Goal: Feedback & Contribution: Submit feedback/report problem

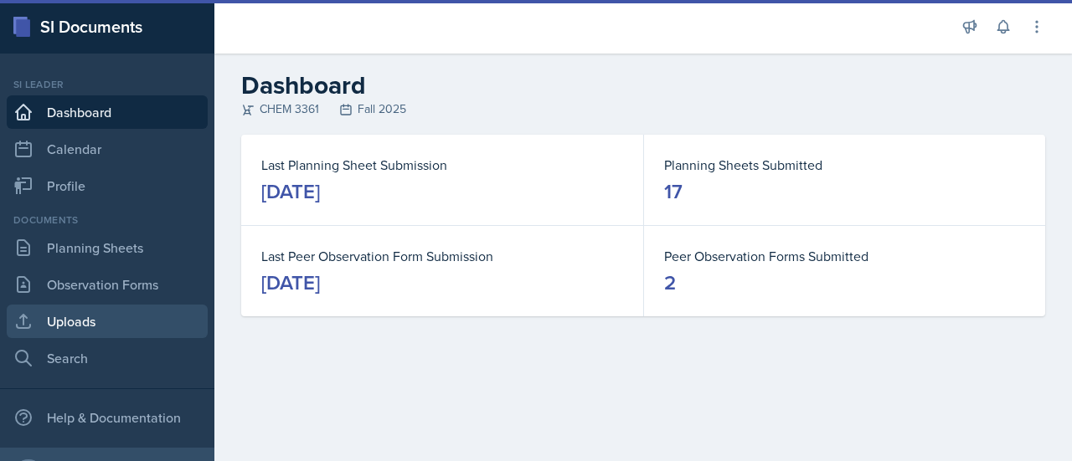
click at [114, 313] on link "Uploads" at bounding box center [107, 321] width 201 height 33
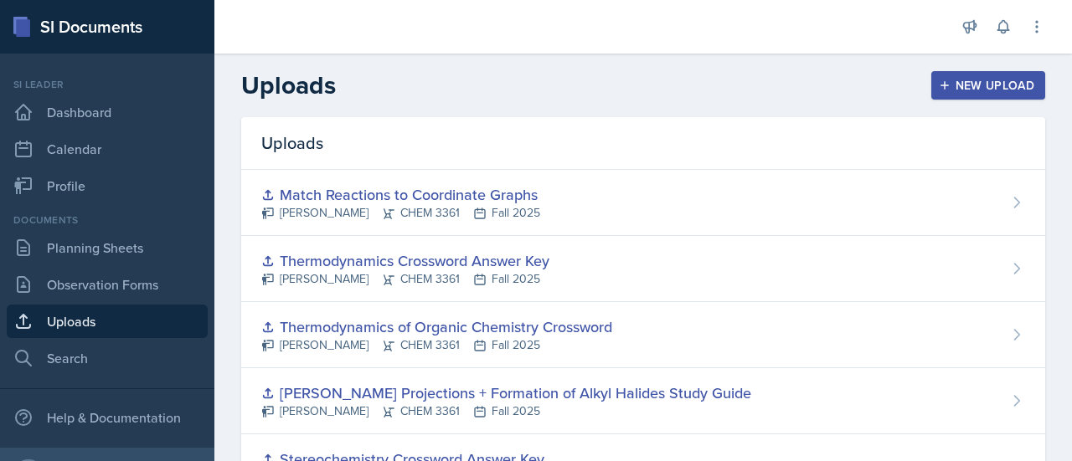
click at [1023, 80] on button "New Upload" at bounding box center [988, 85] width 115 height 28
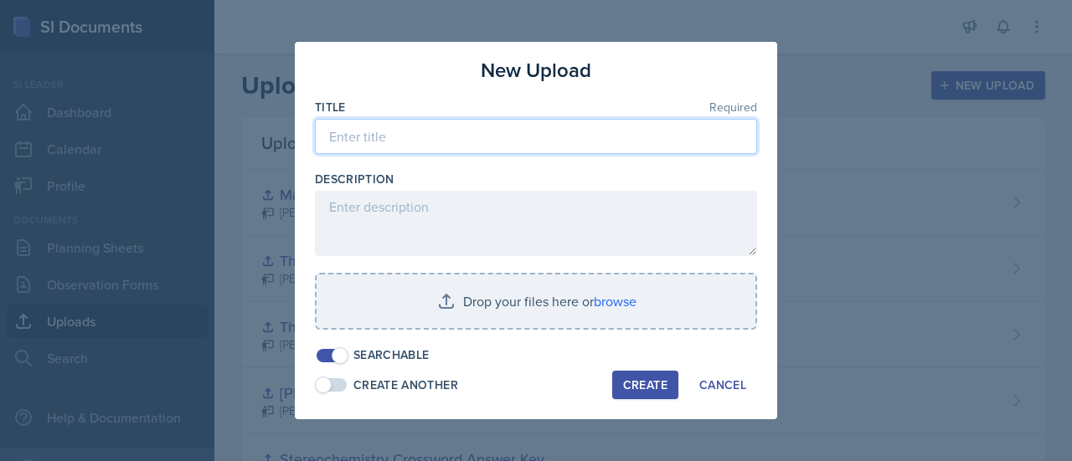
click at [524, 134] on input at bounding box center [536, 136] width 442 height 35
type input "make transition and resonance"
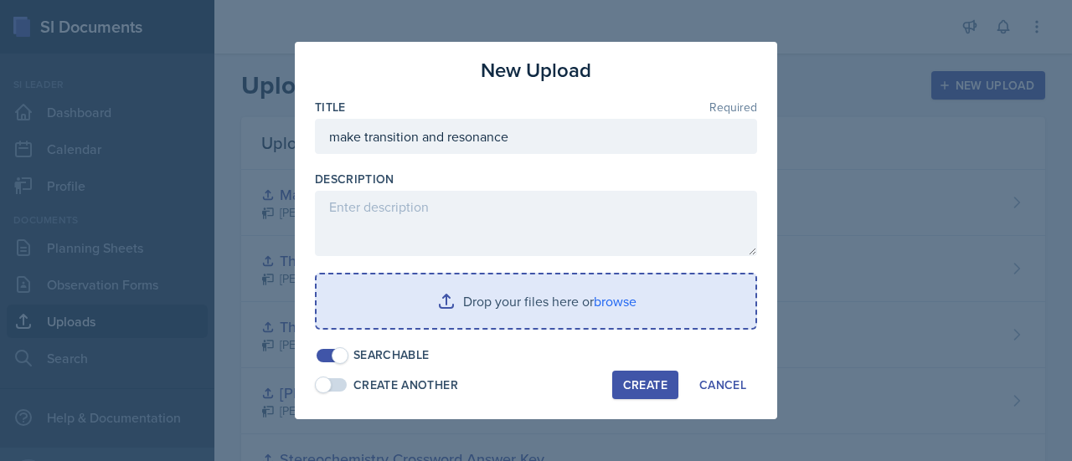
click at [494, 299] on input "file" at bounding box center [536, 302] width 439 height 54
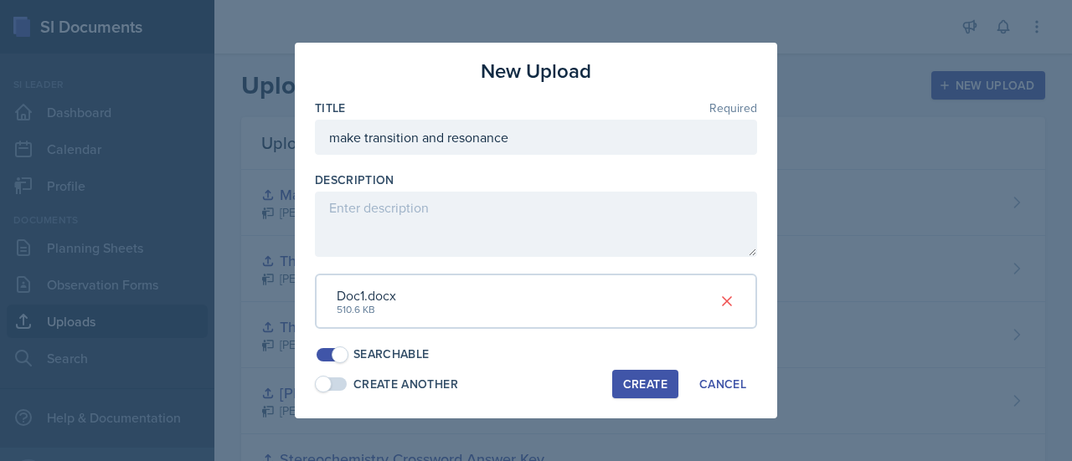
click at [658, 378] on div "Create" at bounding box center [645, 384] width 44 height 13
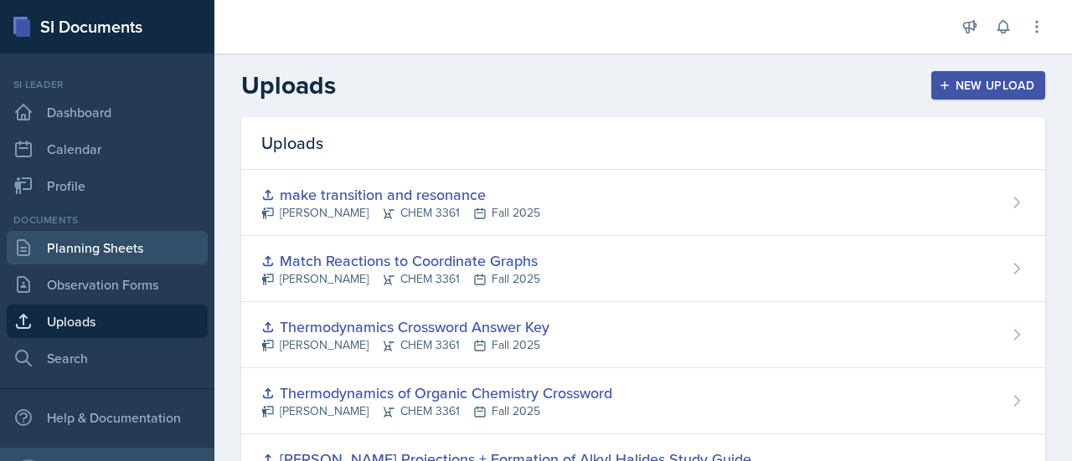
click at [120, 264] on link "Planning Sheets" at bounding box center [107, 247] width 201 height 33
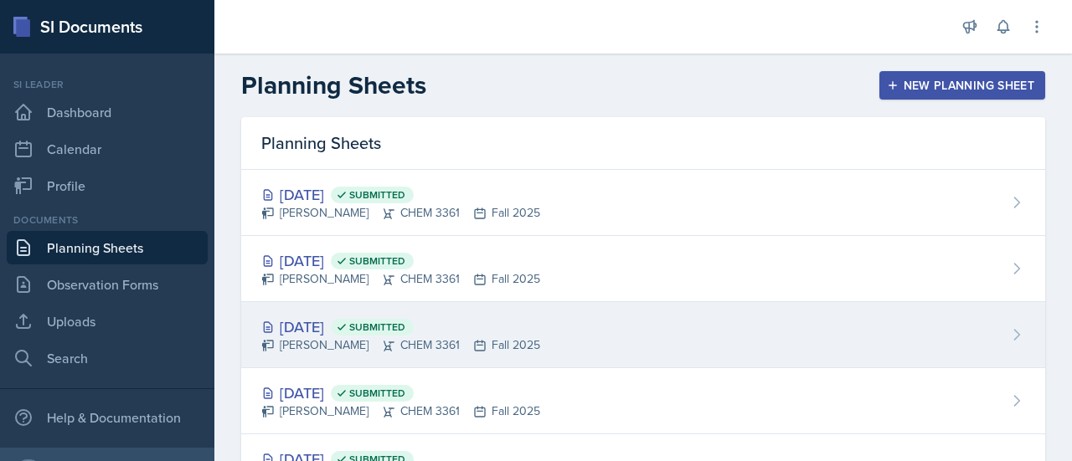
click at [333, 352] on div "[PERSON_NAME] CHEM 3361 Fall 2025" at bounding box center [400, 346] width 279 height 18
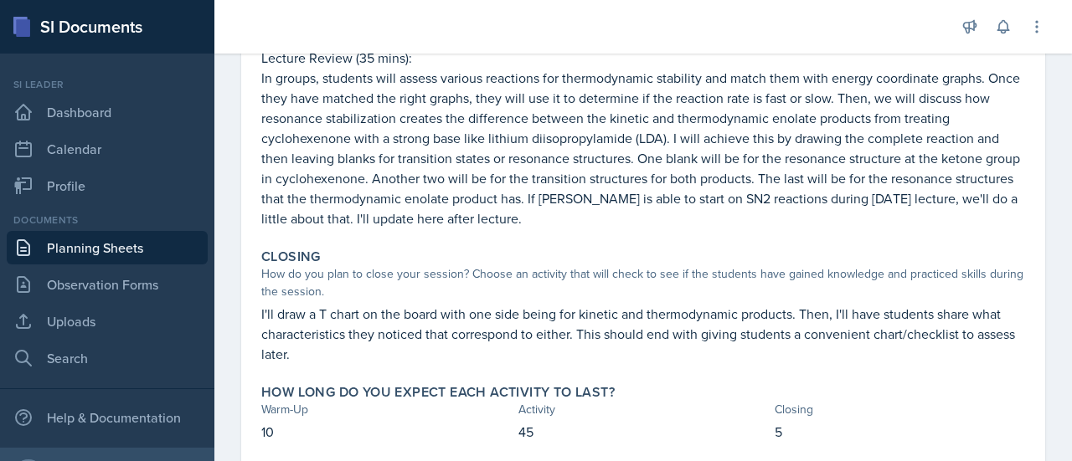
scroll to position [449, 0]
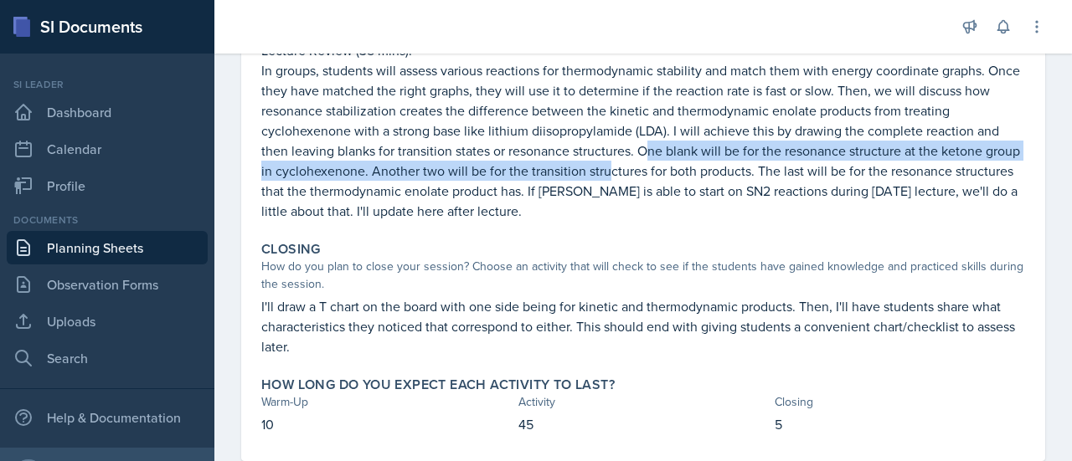
drag, startPoint x: 646, startPoint y: 168, endPoint x: 649, endPoint y: 135, distance: 33.7
click at [649, 135] on p "In groups, students will assess various reactions for thermodynamic stability a…" at bounding box center [643, 140] width 764 height 161
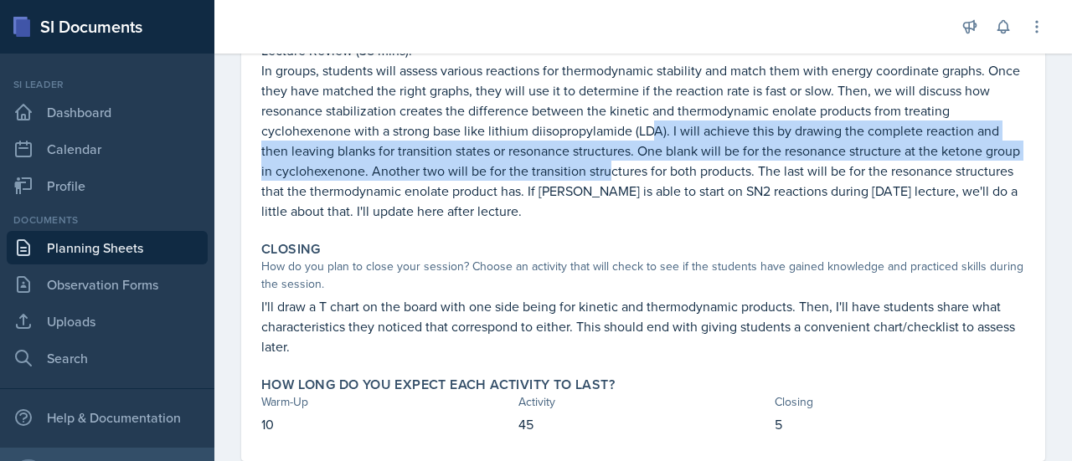
click at [649, 135] on p "In groups, students will assess various reactions for thermodynamic stability a…" at bounding box center [643, 140] width 764 height 161
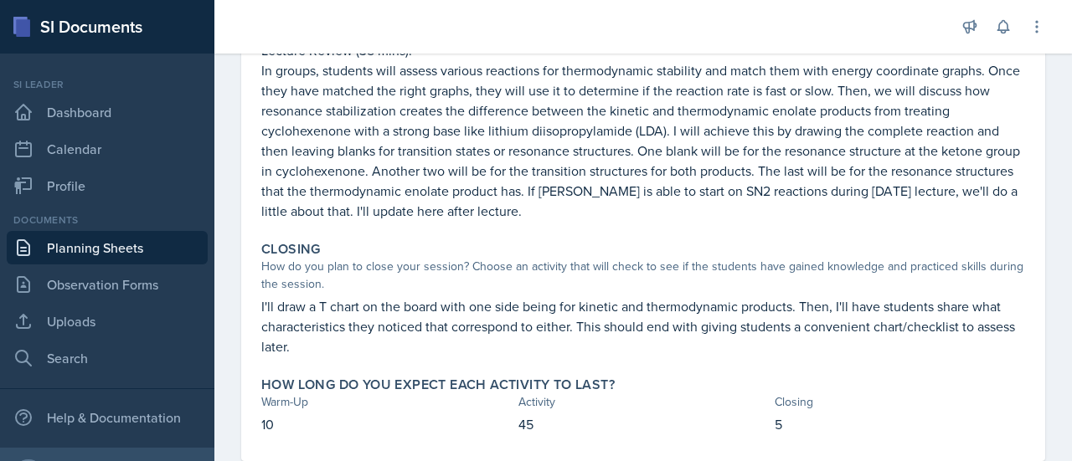
click at [653, 159] on p "In groups, students will assess various reactions for thermodynamic stability a…" at bounding box center [643, 140] width 764 height 161
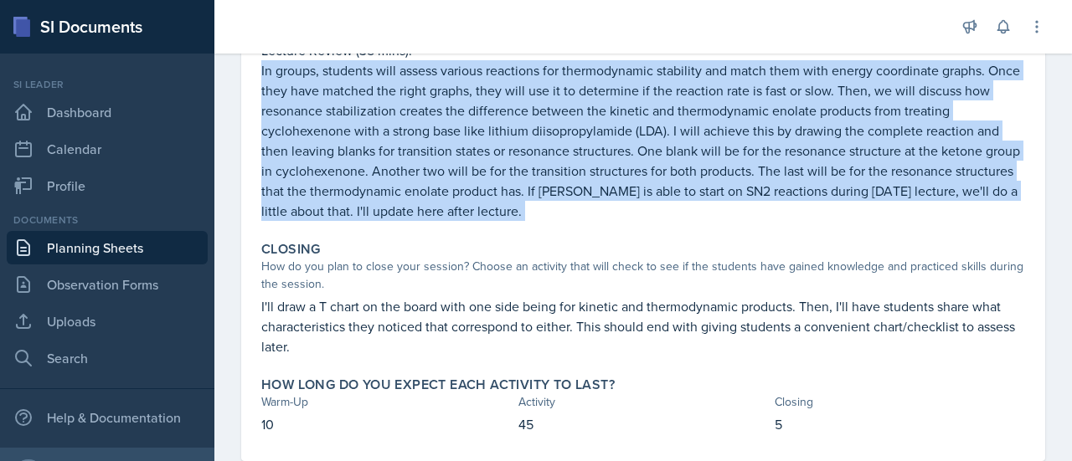
click at [653, 159] on p "In groups, students will assess various reactions for thermodynamic stability a…" at bounding box center [643, 140] width 764 height 161
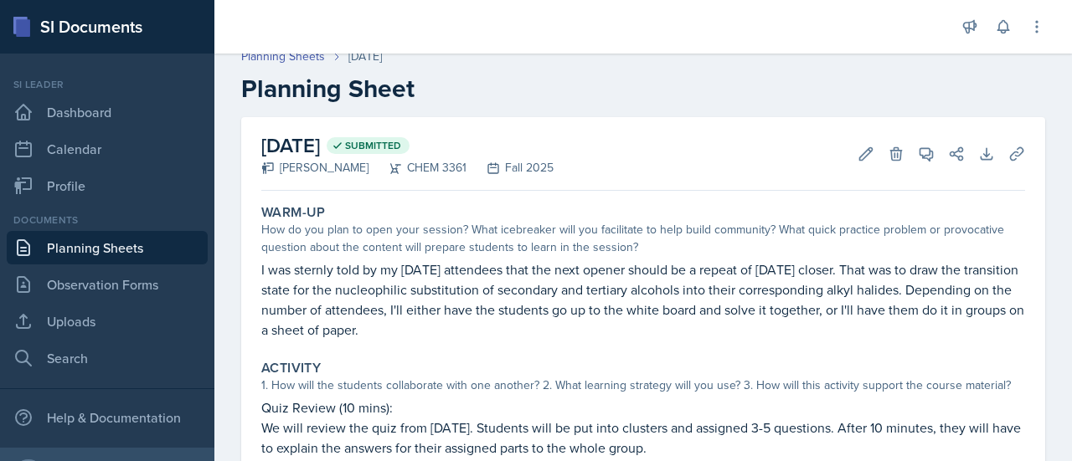
scroll to position [0, 0]
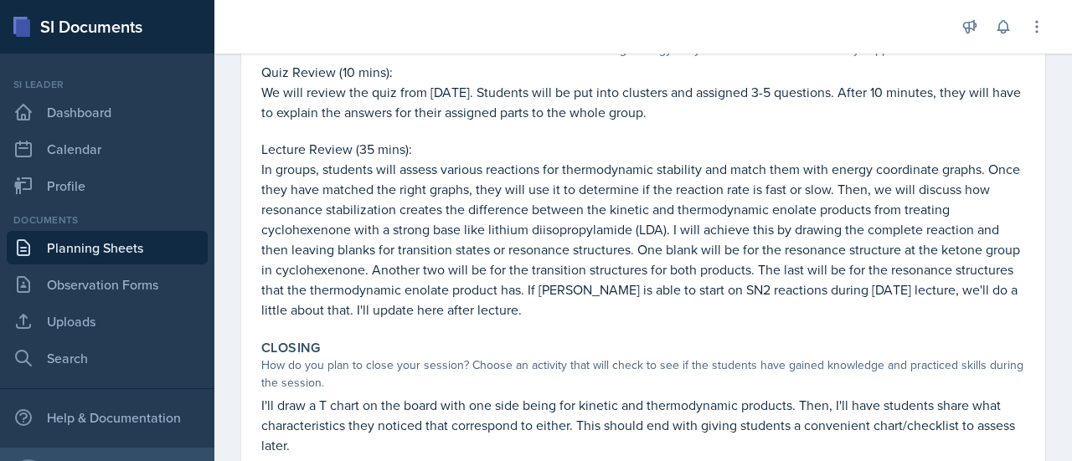
click at [386, 69] on p "Quiz Review (10 mins):" at bounding box center [643, 72] width 764 height 20
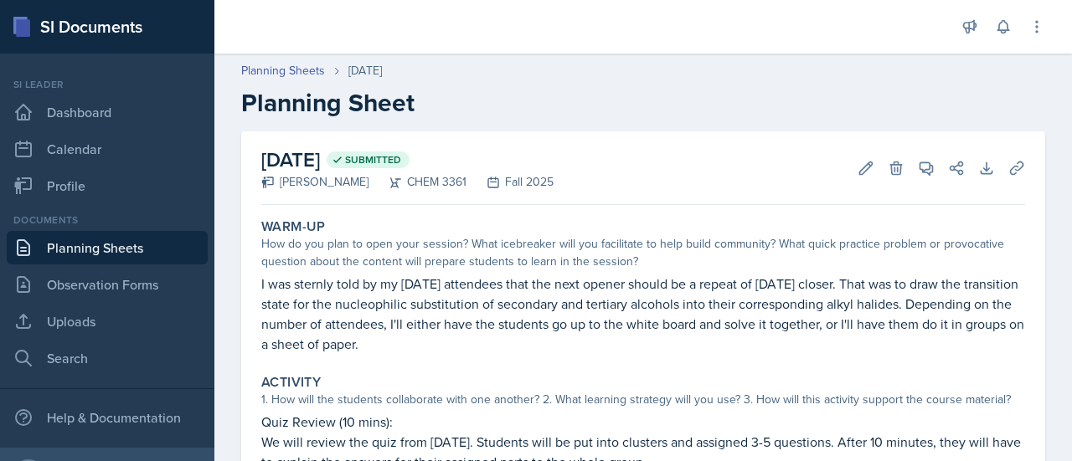
scroll to position [78, 0]
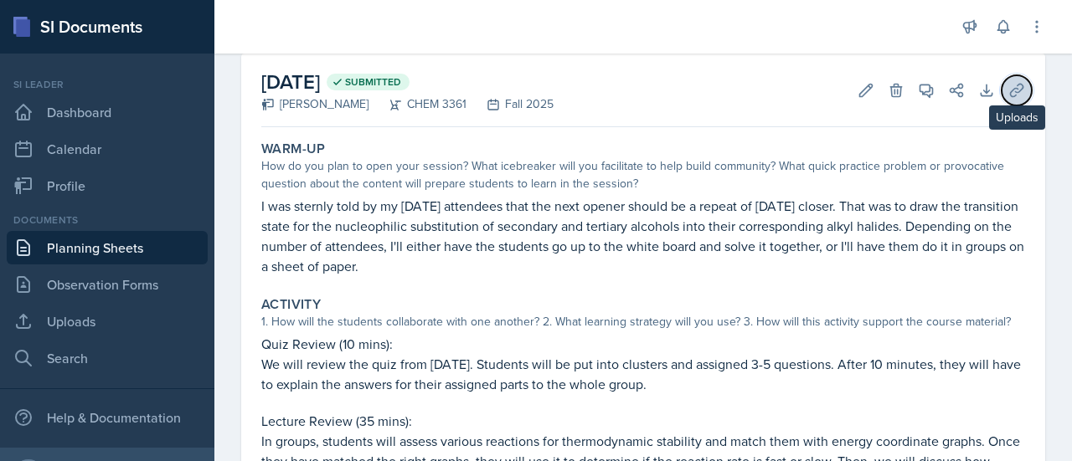
click at [1004, 80] on button "Uploads" at bounding box center [1017, 90] width 30 height 30
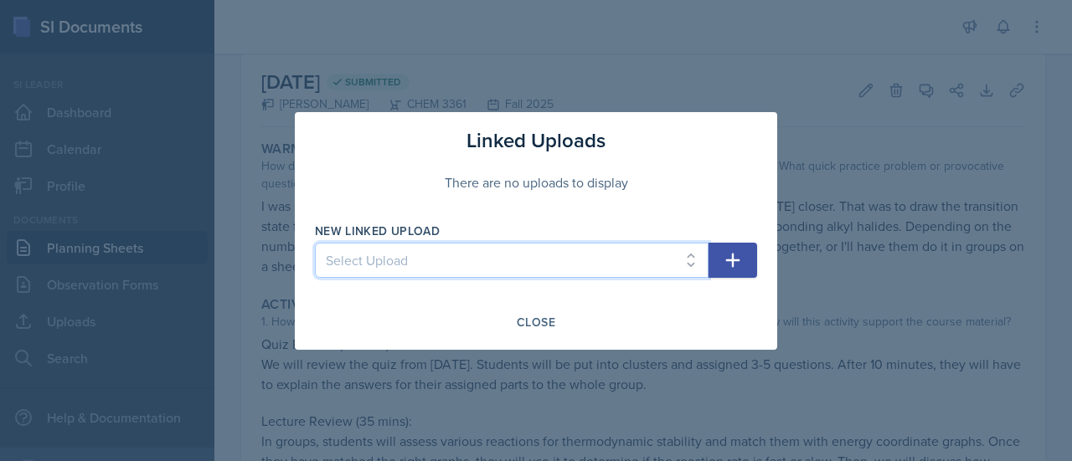
click at [592, 272] on select "Select Upload [DATE] Supporting Materials [DATE] Agenda and Written Q's Practic…" at bounding box center [512, 260] width 394 height 35
select select "3e4e04ac-c6fc-4cff-ad0f-c9f7e052797e"
click at [315, 243] on select "Select Upload [DATE] Supporting Materials [DATE] Agenda and Written Q's Practic…" at bounding box center [512, 260] width 394 height 35
click at [707, 265] on select "Select Upload [DATE] Supporting Materials [DATE] Agenda and Written Q's Practic…" at bounding box center [512, 260] width 394 height 35
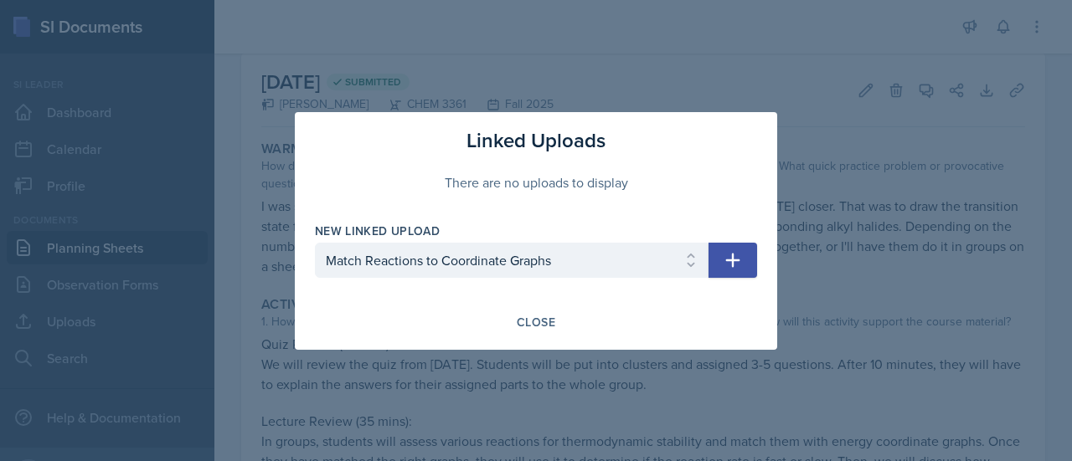
click at [727, 265] on icon "button" at bounding box center [733, 260] width 20 height 20
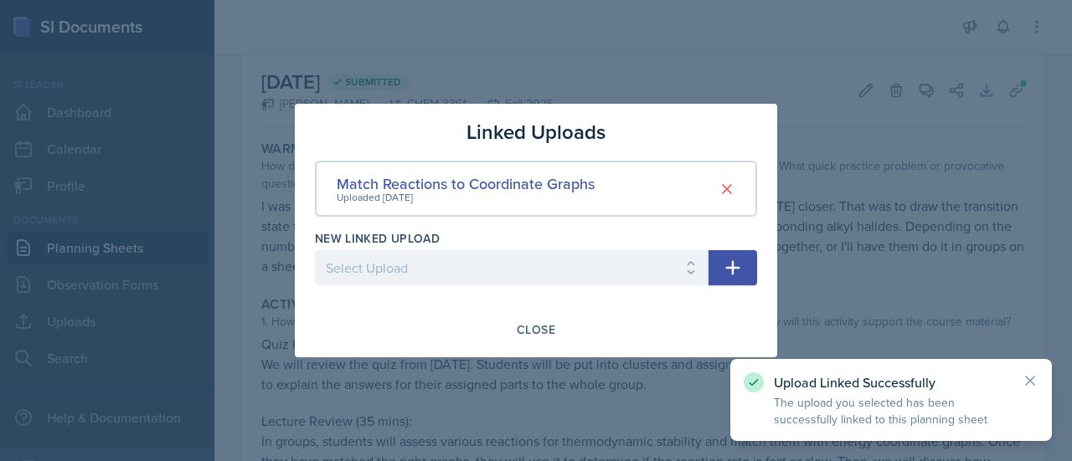
click at [739, 267] on icon "button" at bounding box center [733, 268] width 20 height 20
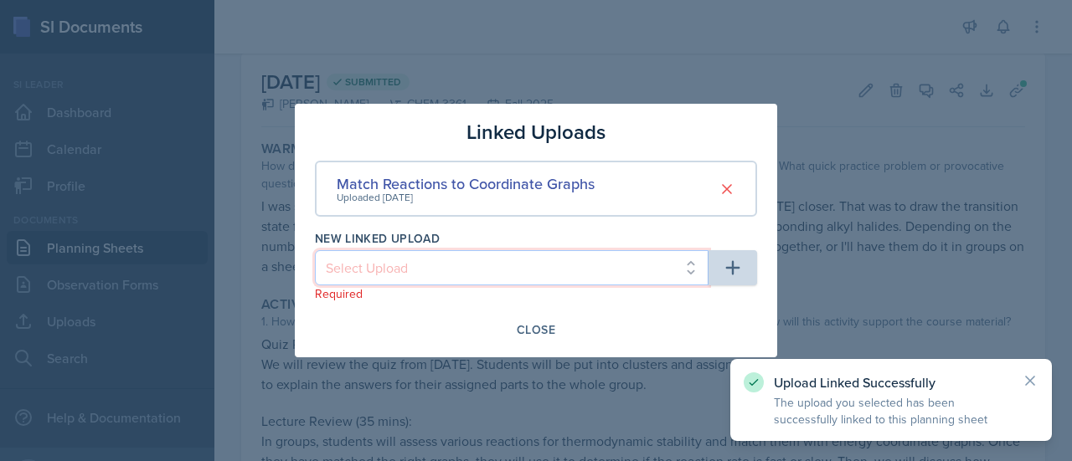
click at [672, 272] on select "Select Upload [DATE] Supporting Materials [DATE] Agenda and Written Q's Practic…" at bounding box center [512, 267] width 394 height 35
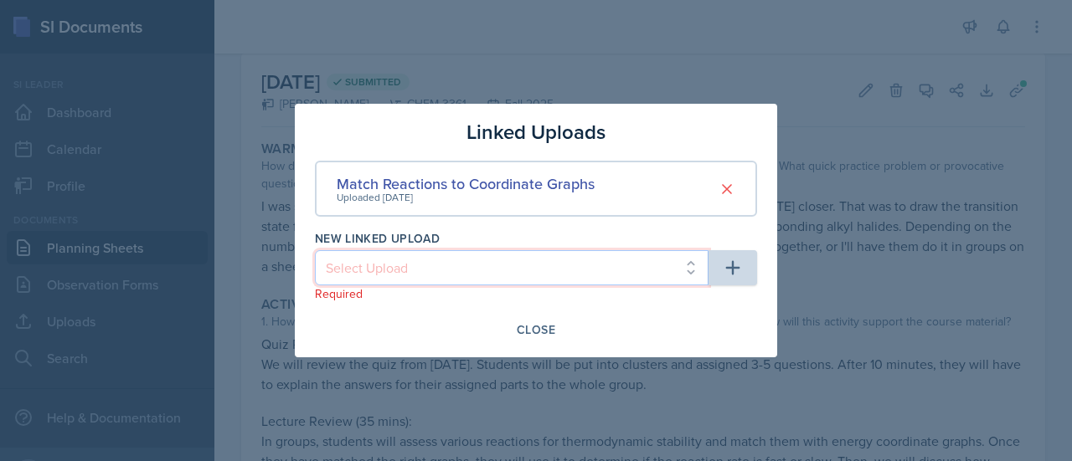
select select "19516108-7cc4-429d-ba83-50a9c551b8d8"
click at [315, 250] on select "Select Upload [DATE] Supporting Materials [DATE] Agenda and Written Q's Practic…" at bounding box center [512, 267] width 394 height 35
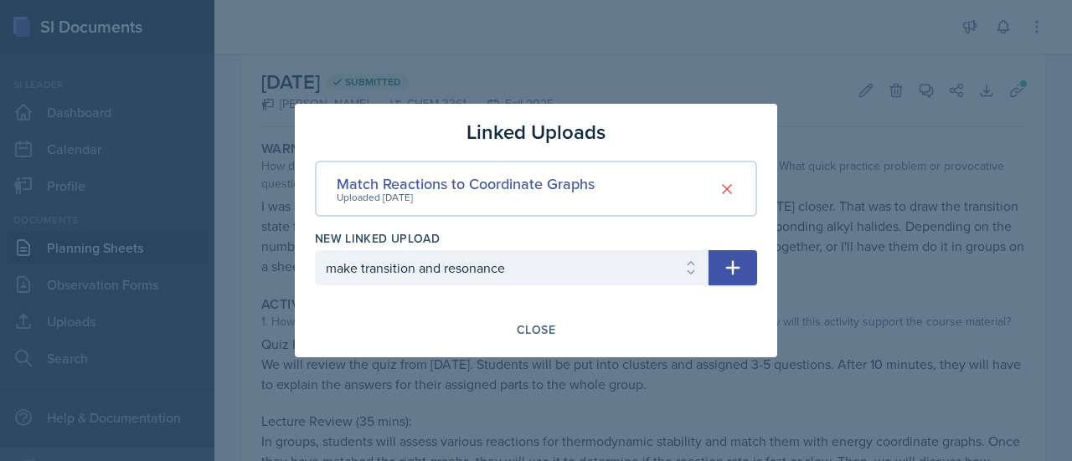
click at [744, 276] on button "button" at bounding box center [732, 267] width 49 height 35
select select
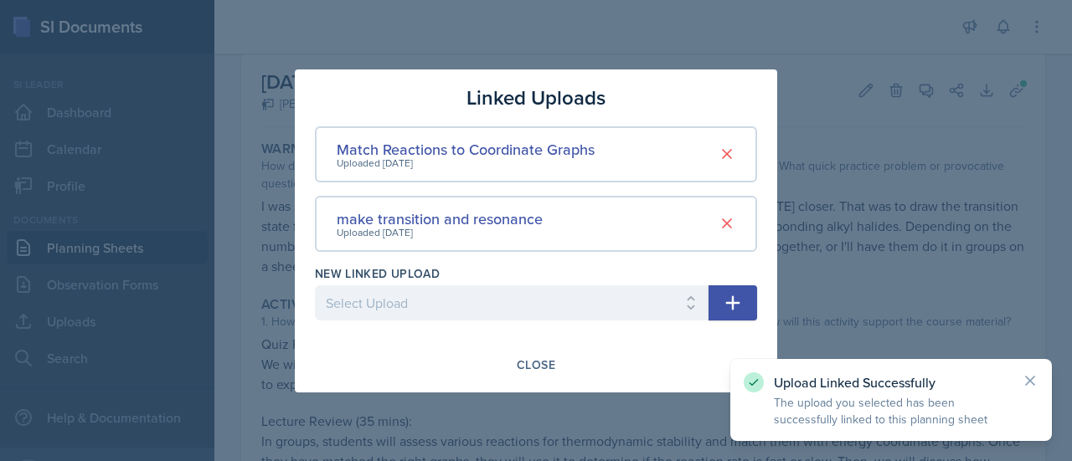
click at [940, 232] on div at bounding box center [536, 230] width 1072 height 461
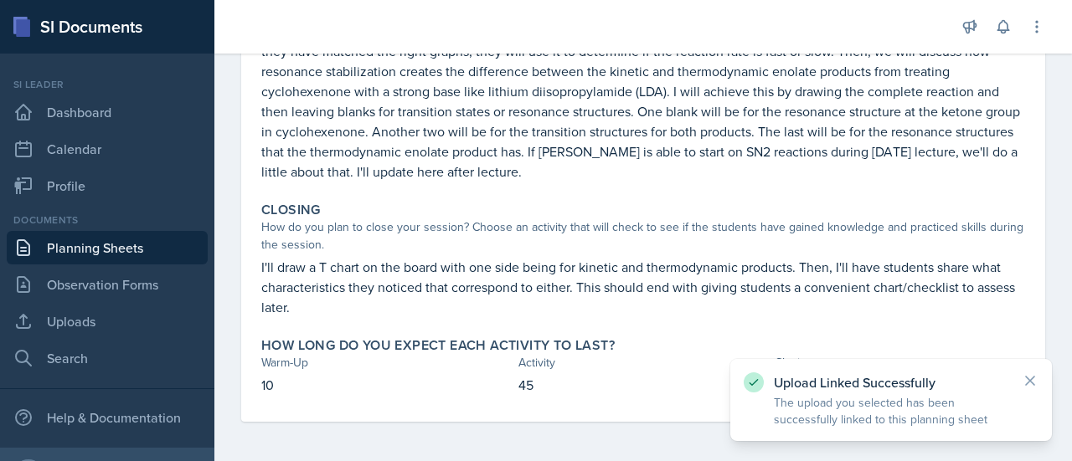
scroll to position [0, 0]
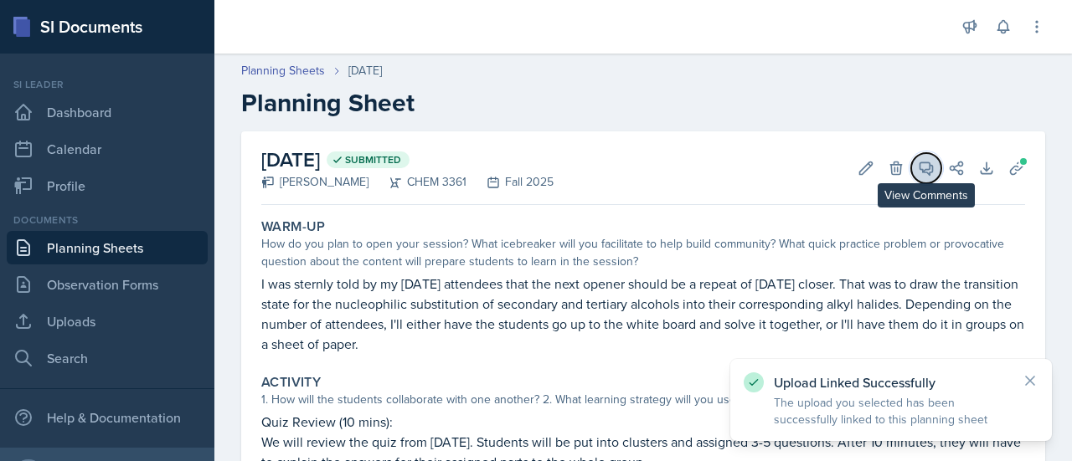
click at [928, 162] on span at bounding box center [932, 162] width 8 height 8
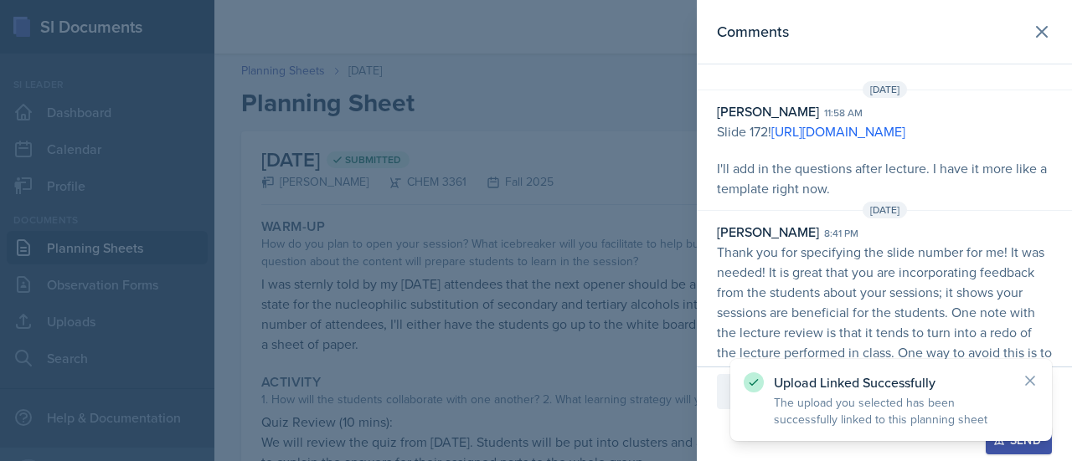
scroll to position [193, 0]
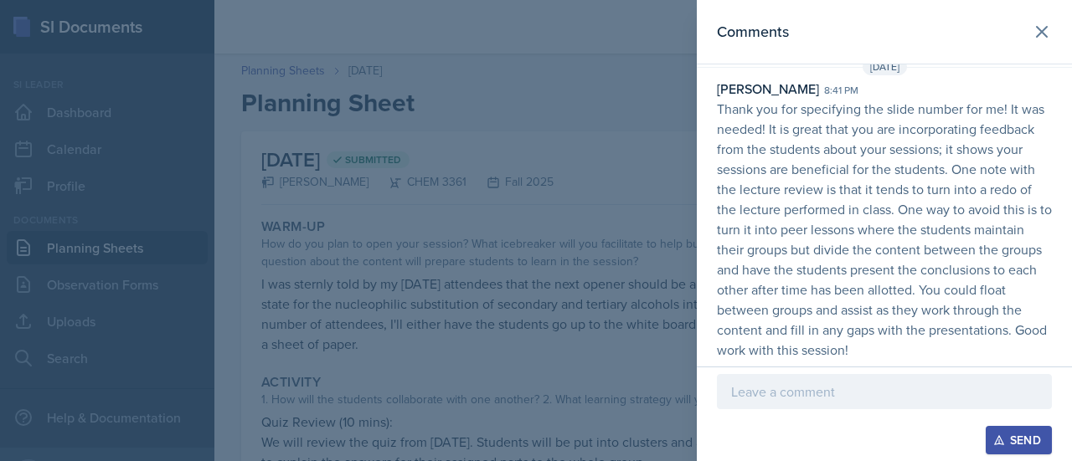
click at [936, 234] on p "Thank you for specifying the slide number for me! It was needed! It is great th…" at bounding box center [884, 229] width 335 height 261
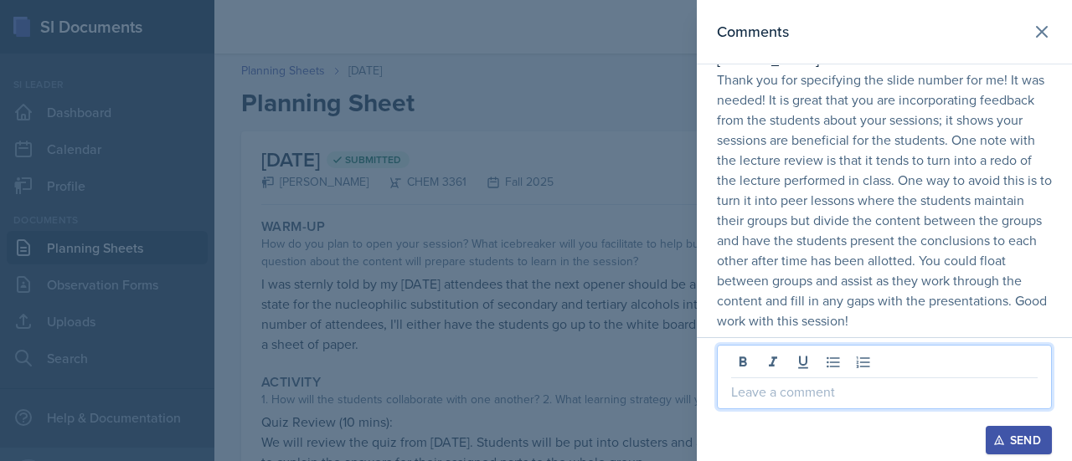
click at [851, 394] on p at bounding box center [884, 392] width 307 height 20
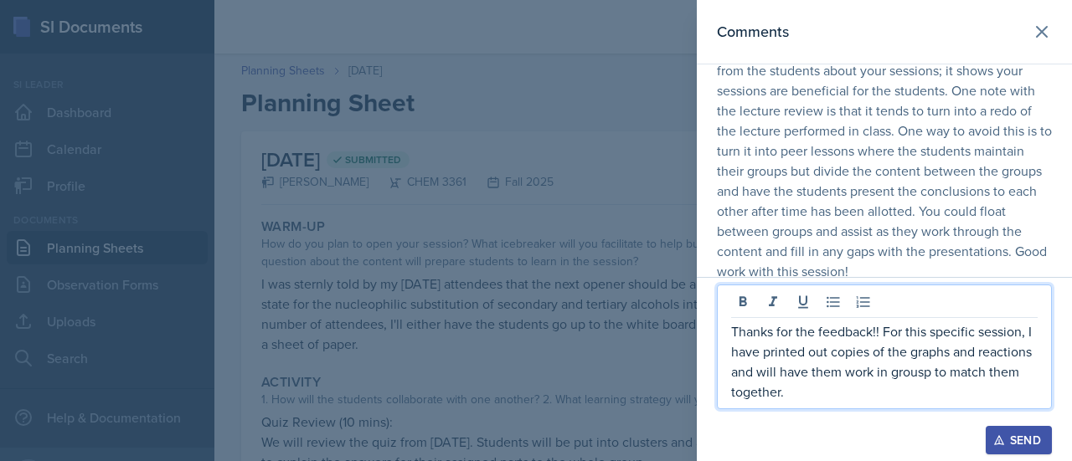
click at [930, 376] on p "Thanks for the feedback!! For this specific session, I have printed out copies …" at bounding box center [884, 362] width 307 height 80
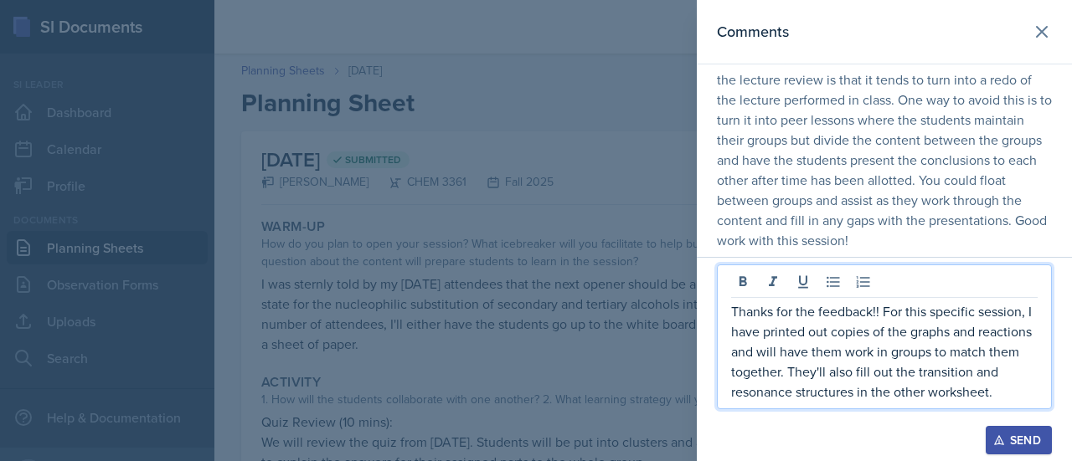
scroll to position [302, 0]
click at [1024, 399] on p "Thanks for the feedback!! For this specific session, I have printed out copies …" at bounding box center [884, 351] width 307 height 100
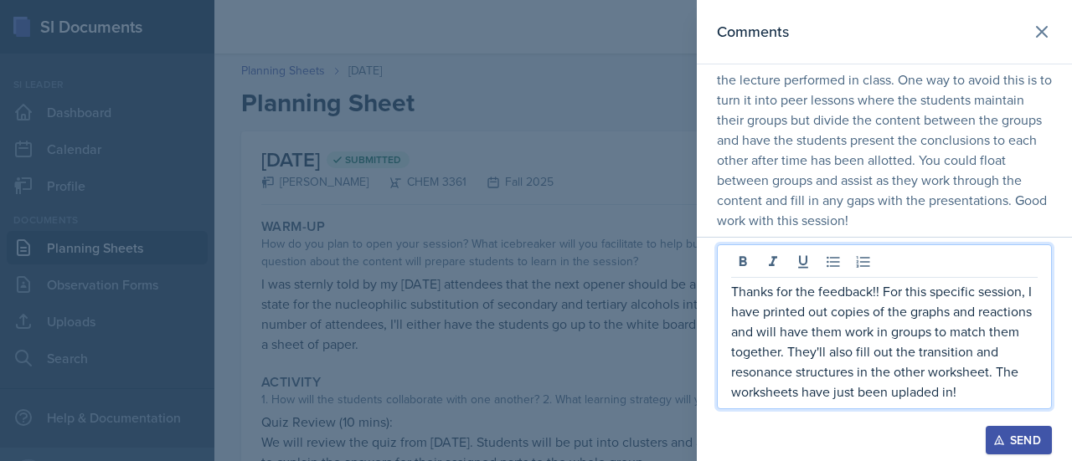
click at [904, 384] on p "Thanks for the feedback!! For this specific session, I have printed out copies …" at bounding box center [884, 341] width 307 height 121
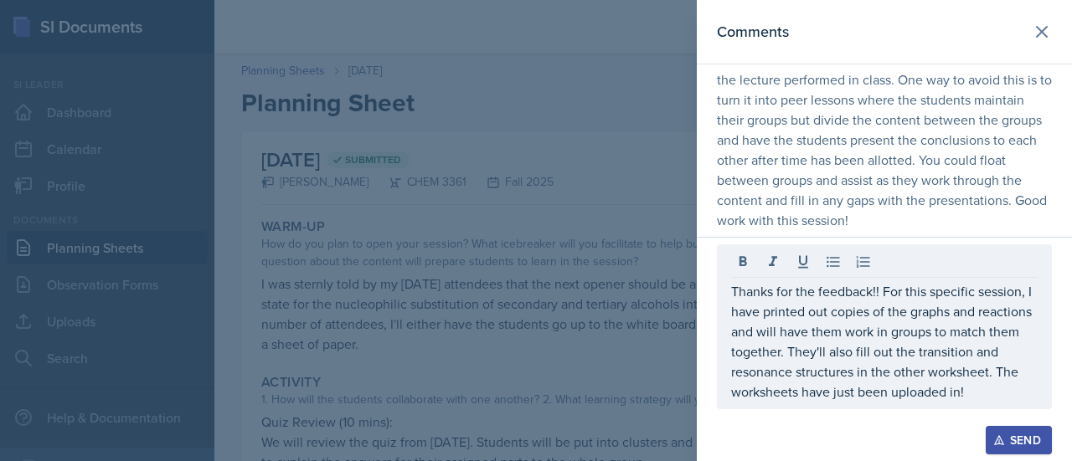
click at [1022, 434] on div "Send" at bounding box center [1019, 440] width 44 height 13
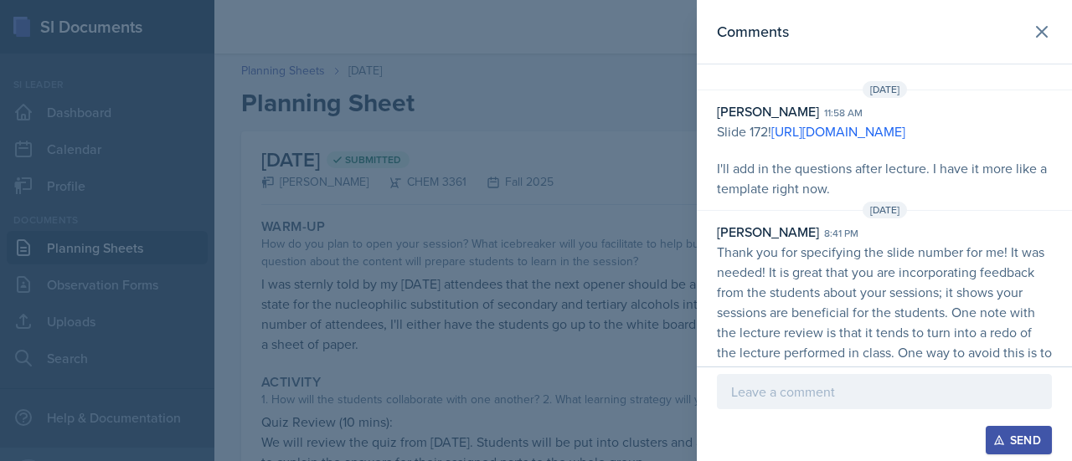
scroll to position [357, 0]
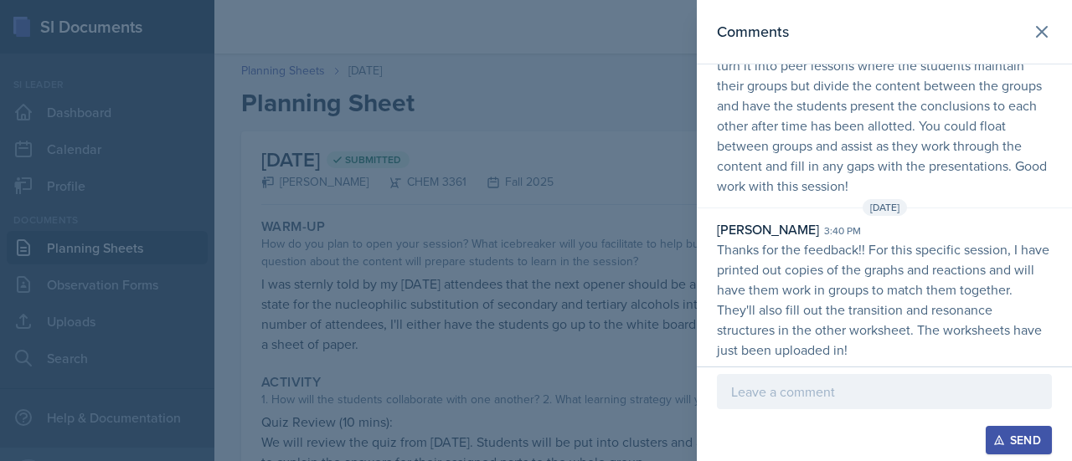
click at [377, 323] on div at bounding box center [536, 230] width 1072 height 461
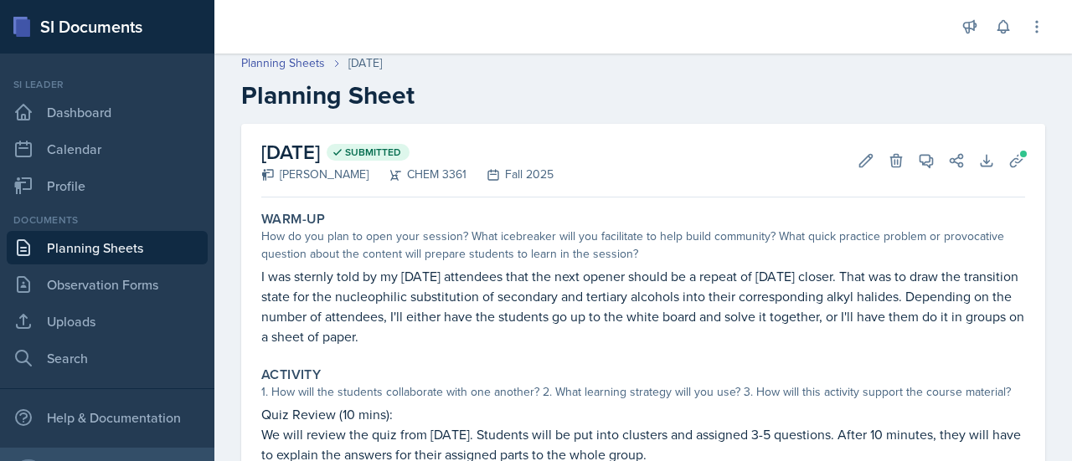
scroll to position [0, 0]
